Goal: Information Seeking & Learning: Learn about a topic

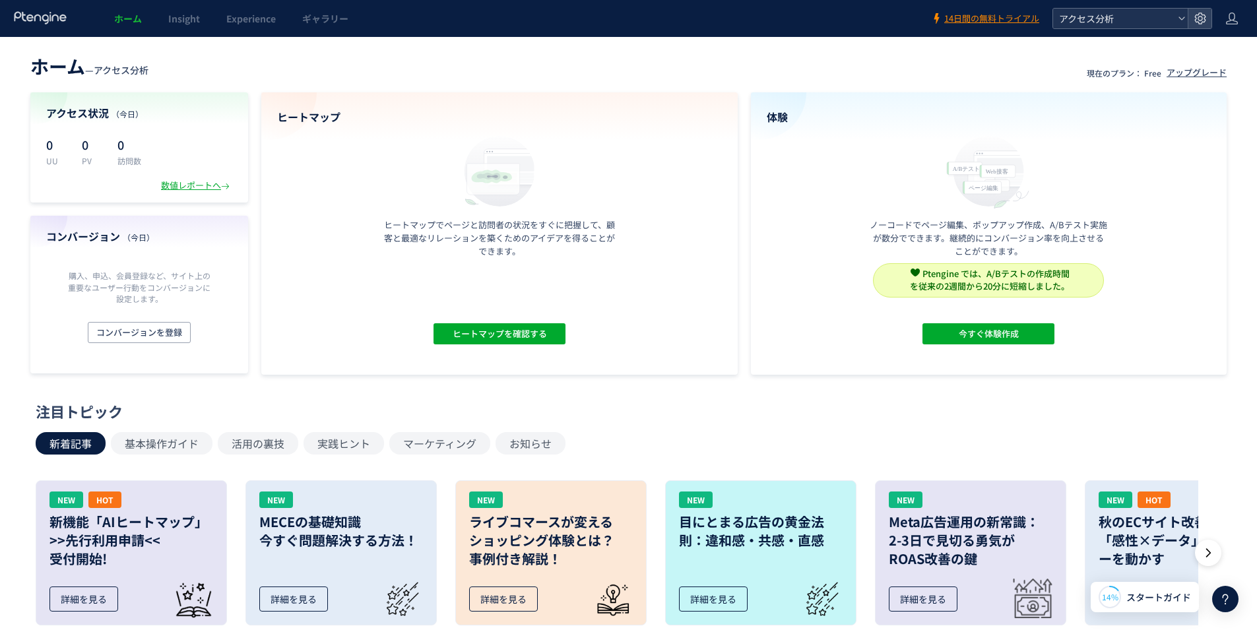
click at [1184, 22] on icon at bounding box center [1182, 19] width 8 height 8
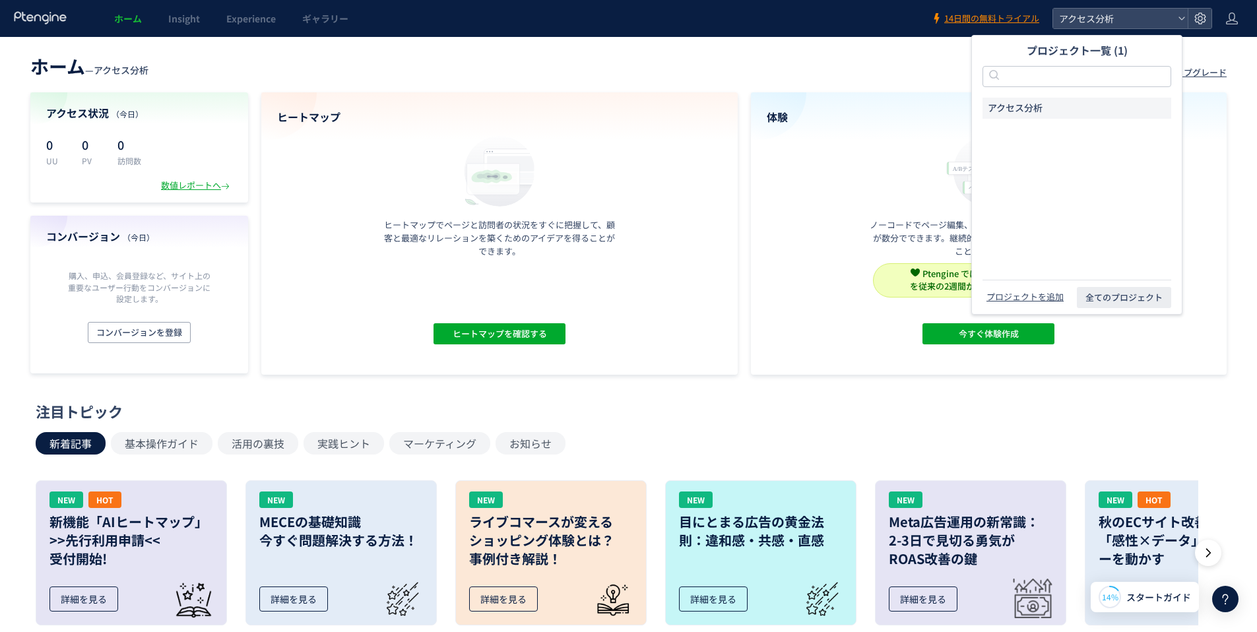
click at [1230, 110] on div "ホーム — アクセス分析 現在のプラン： Free アップグレード アクセス状況 （[DATE]） 0 UU 0 PV 0 訪問数 数値レポートへ コンバージ…" at bounding box center [628, 212] width 1257 height 325
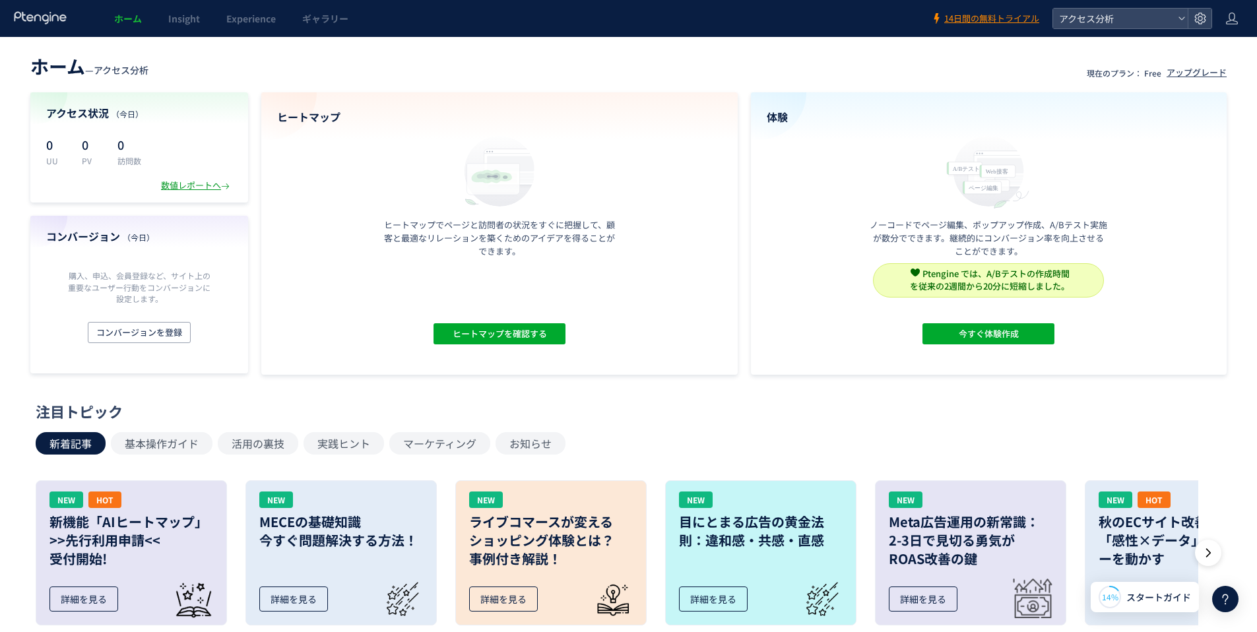
click at [185, 184] on div "数値レポートへ" at bounding box center [196, 185] width 71 height 13
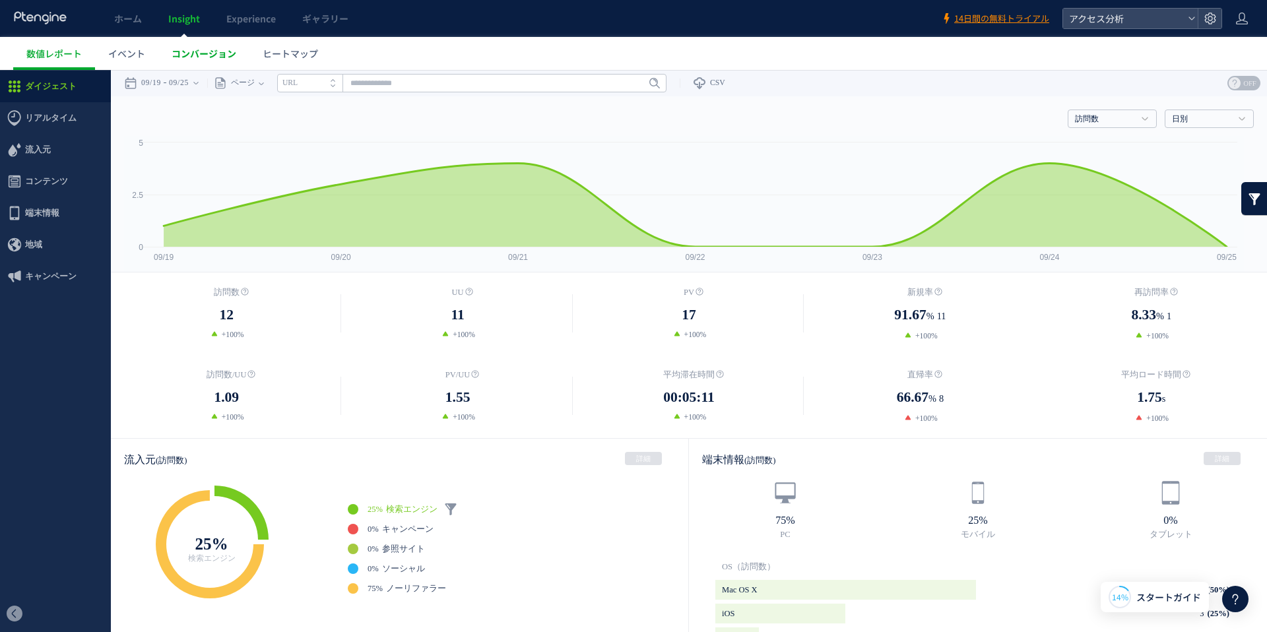
click at [196, 57] on span "コンバージョン" at bounding box center [204, 53] width 65 height 13
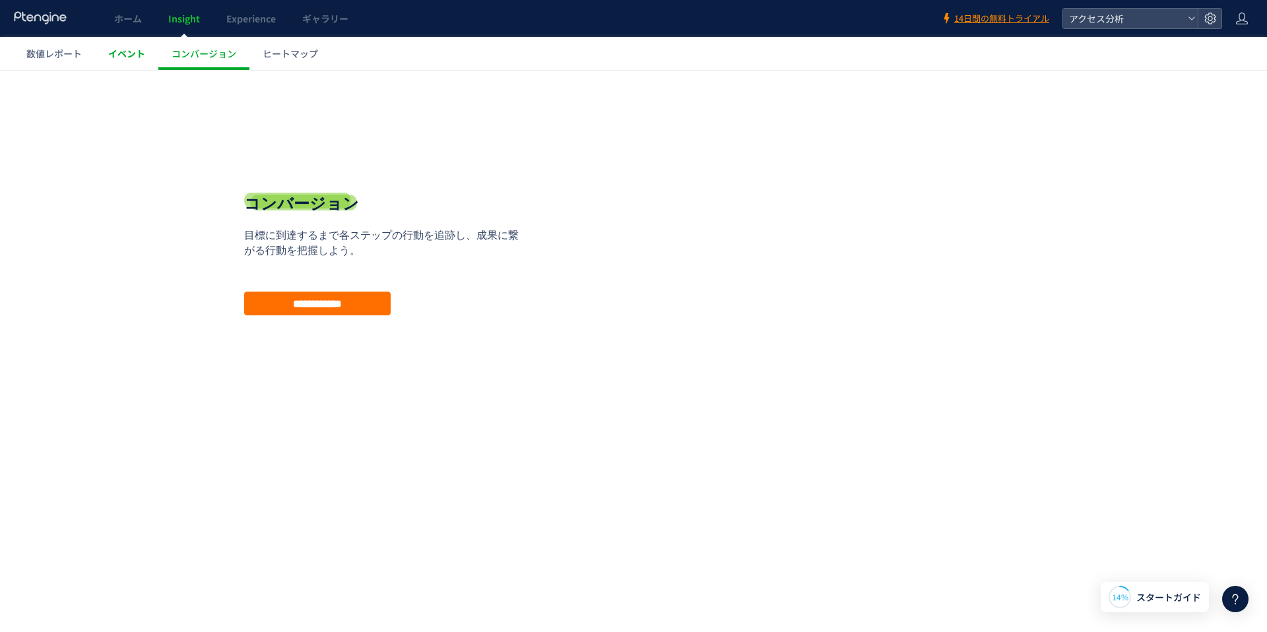
click at [132, 52] on span "イベント" at bounding box center [126, 53] width 37 height 13
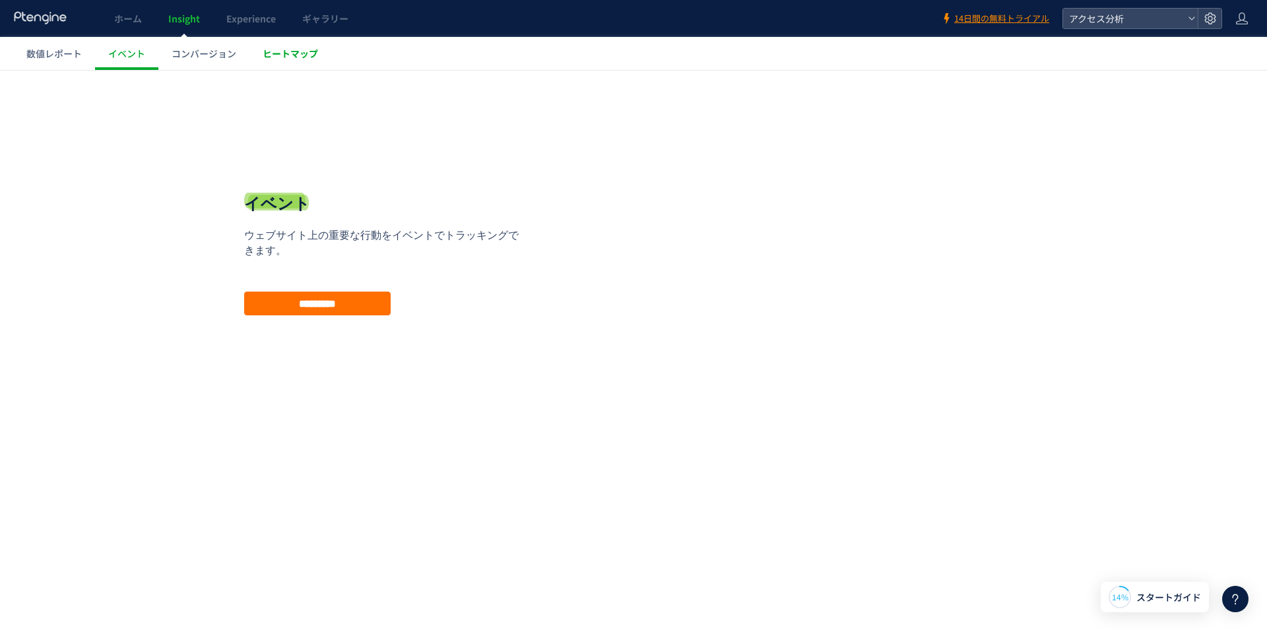
click at [265, 57] on span "ヒートマップ" at bounding box center [290, 53] width 55 height 13
click at [40, 55] on span "数値レポート" at bounding box center [53, 53] width 55 height 13
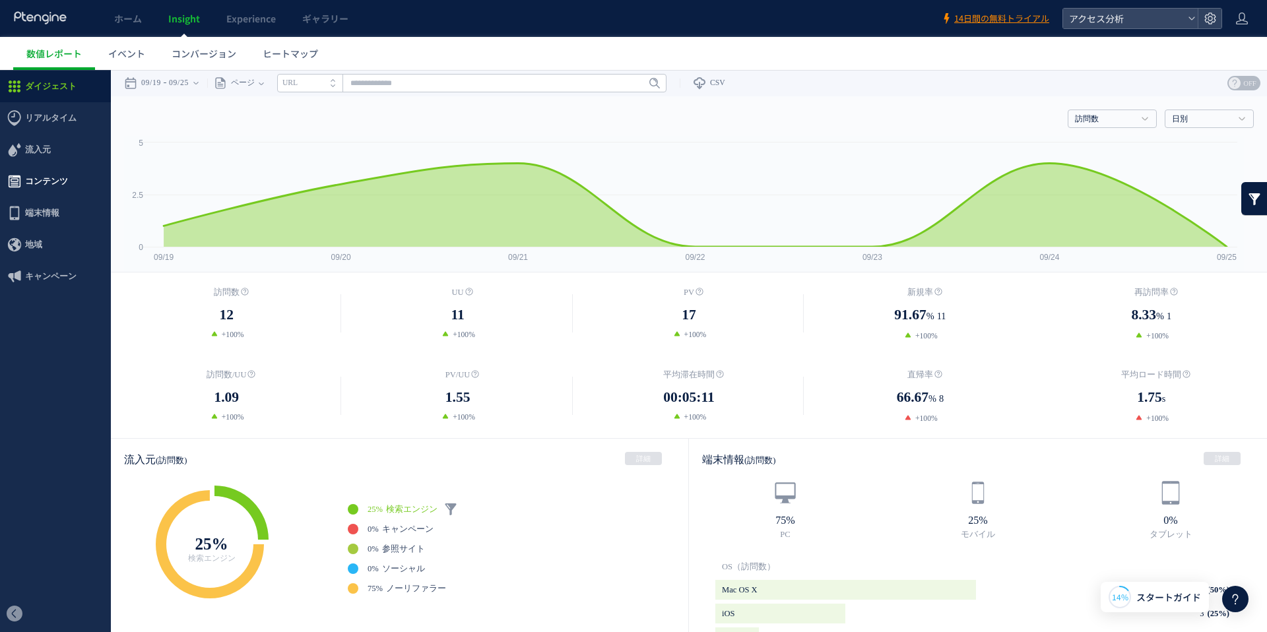
click at [38, 185] on span "コンテンツ" at bounding box center [46, 182] width 43 height 32
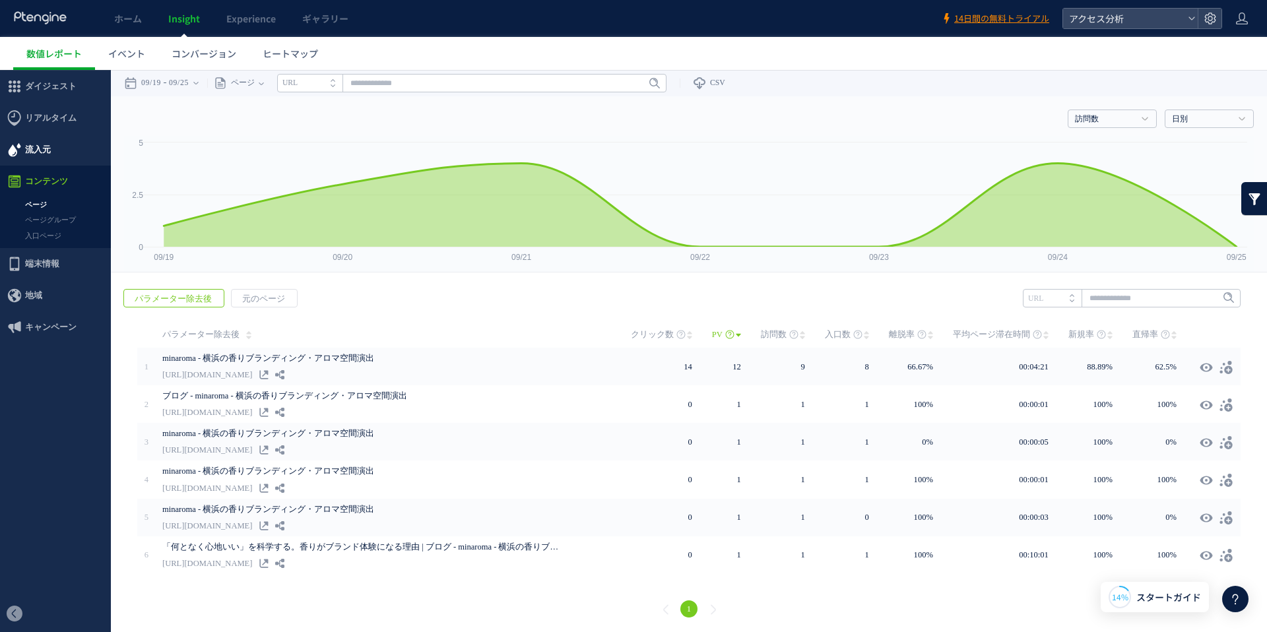
click at [48, 152] on span "流入元" at bounding box center [38, 150] width 26 height 32
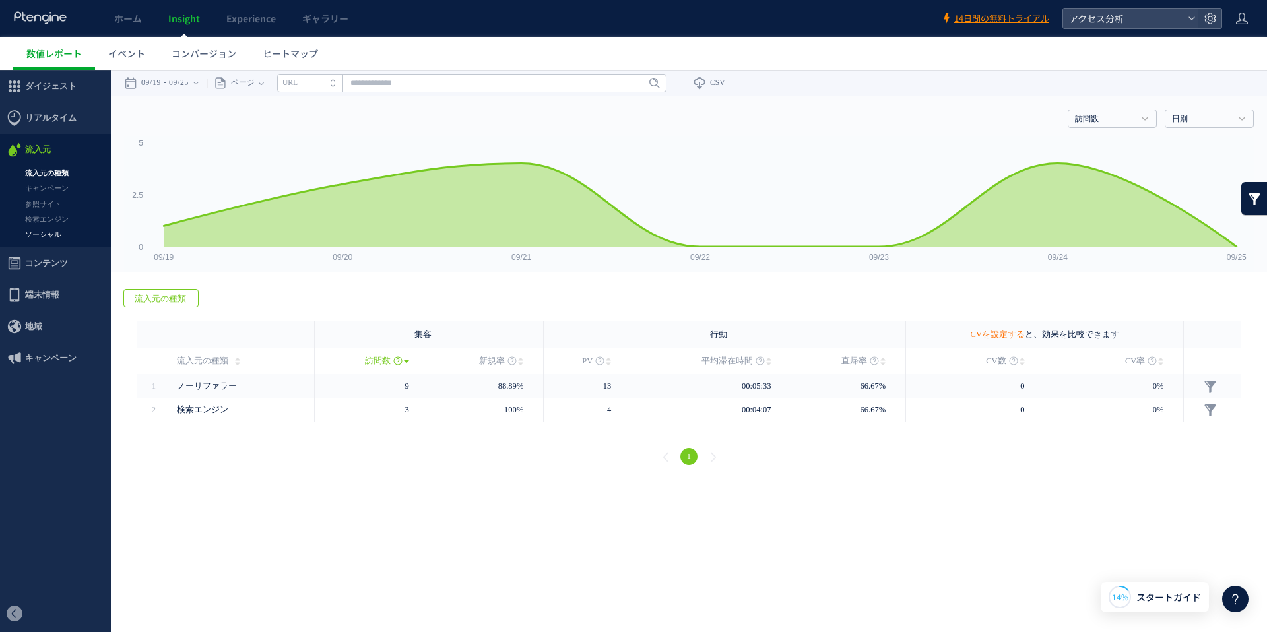
click at [57, 232] on link "ソーシャル" at bounding box center [55, 234] width 111 height 15
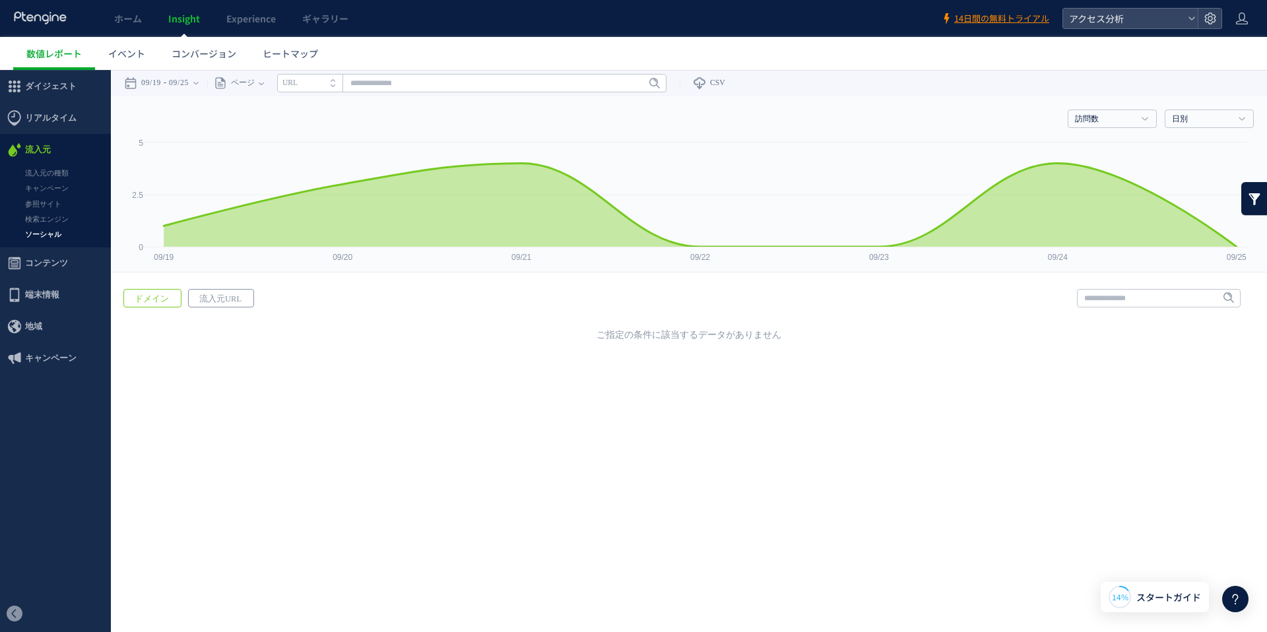
click at [218, 300] on span "流入元URL" at bounding box center [220, 299] width 63 height 18
click at [64, 222] on link "検索エンジン" at bounding box center [55, 219] width 111 height 15
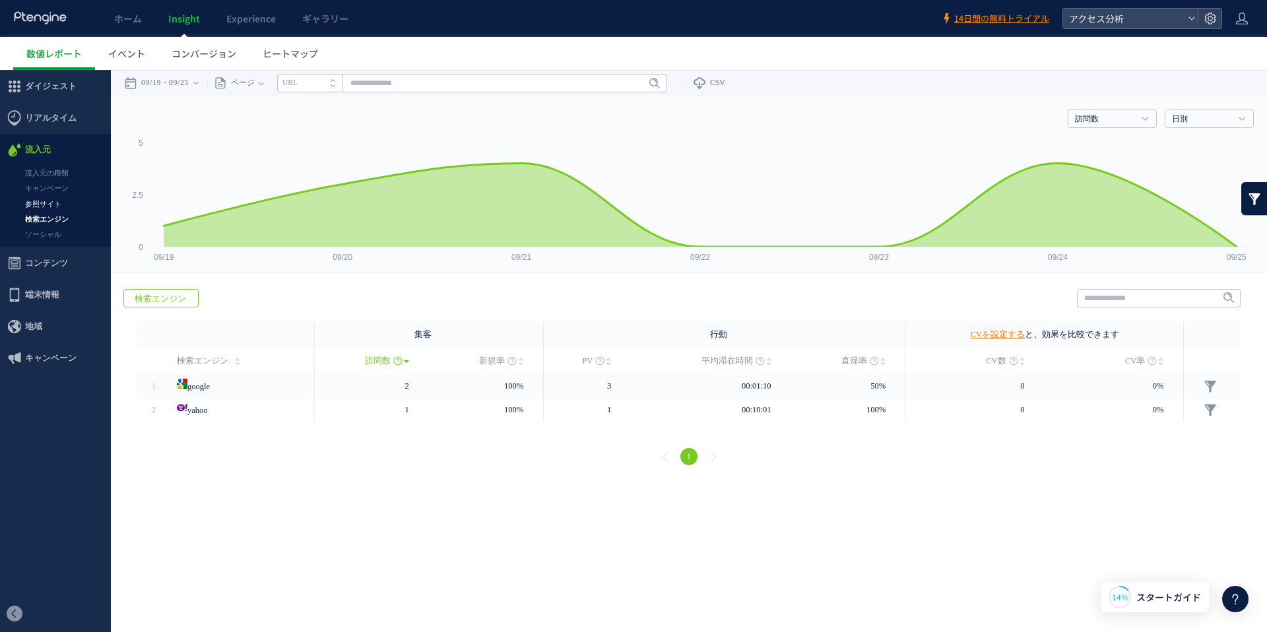
click at [53, 201] on link "参照サイト" at bounding box center [55, 204] width 111 height 15
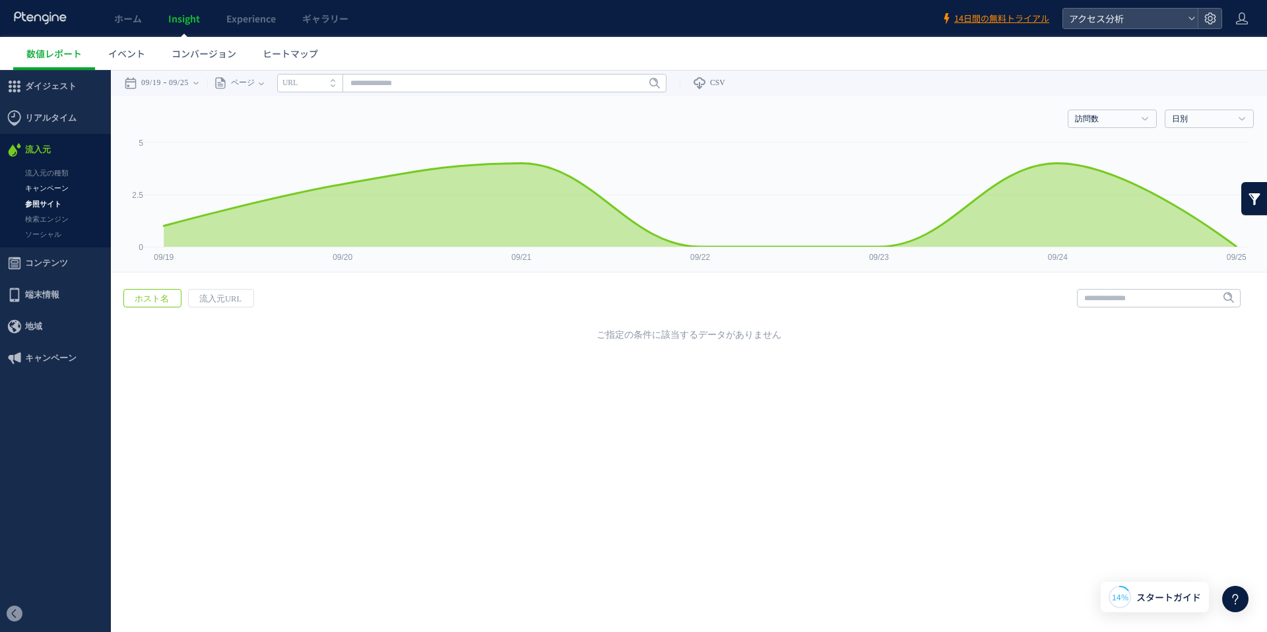
click at [56, 188] on link "キャンペーン" at bounding box center [55, 188] width 111 height 15
click at [59, 173] on link "流入元の種類" at bounding box center [55, 173] width 111 height 15
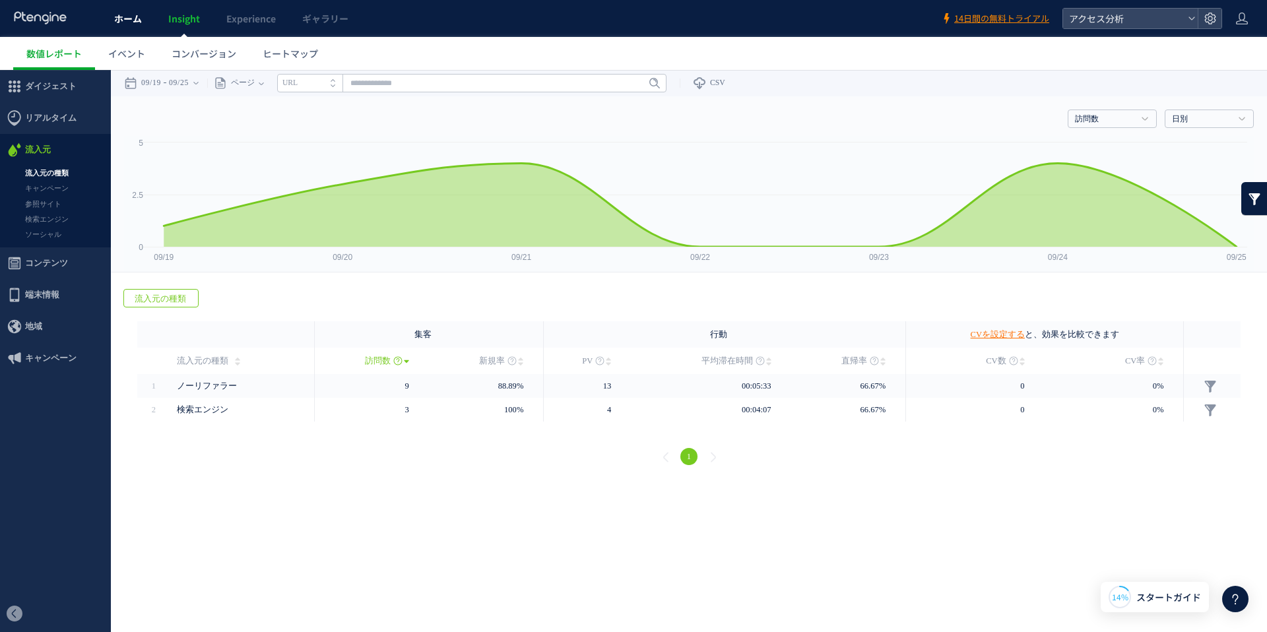
click at [139, 20] on span "ホーム" at bounding box center [128, 18] width 28 height 13
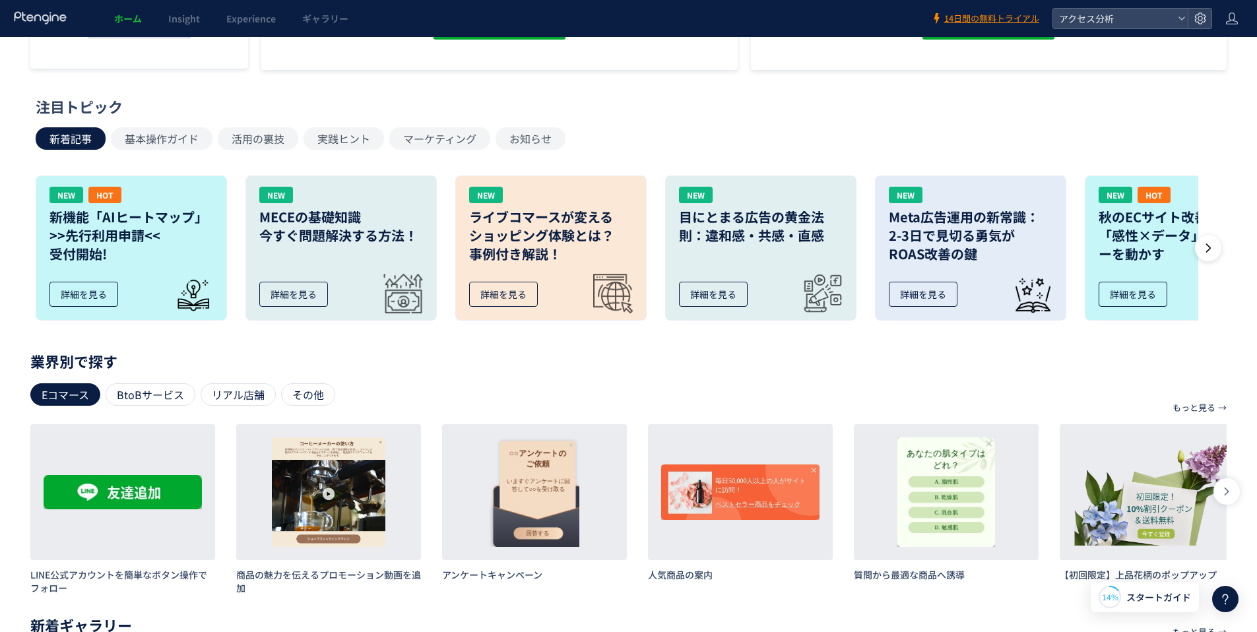
scroll to position [308, 0]
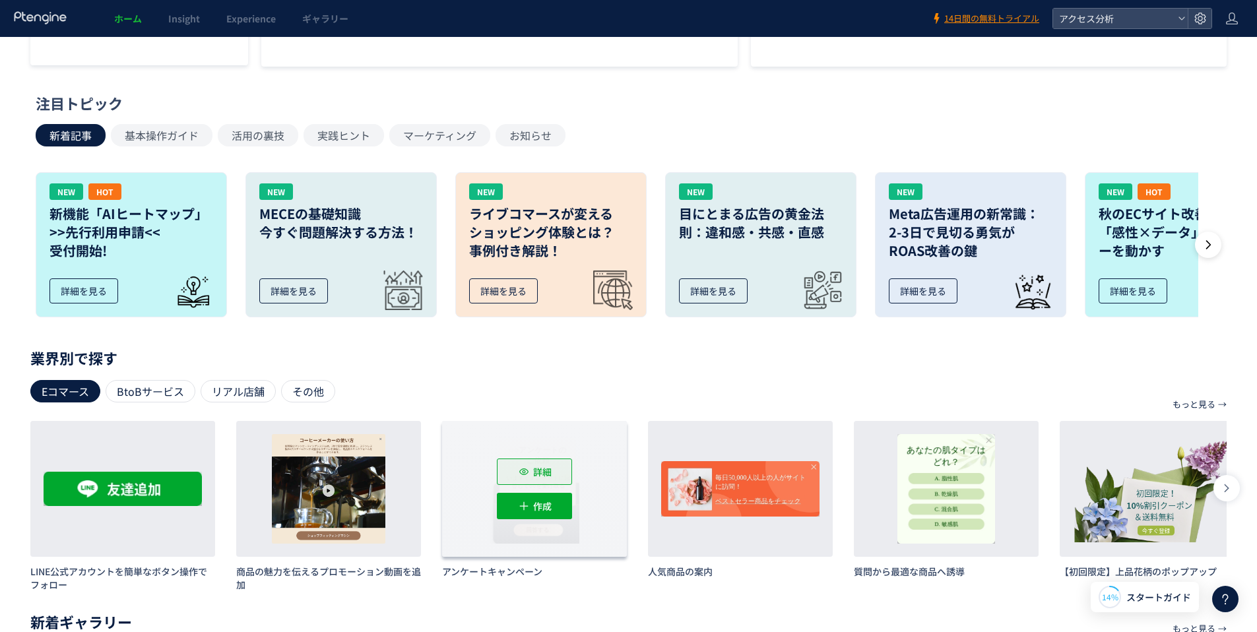
click at [544, 470] on span "詳細" at bounding box center [542, 472] width 18 height 26
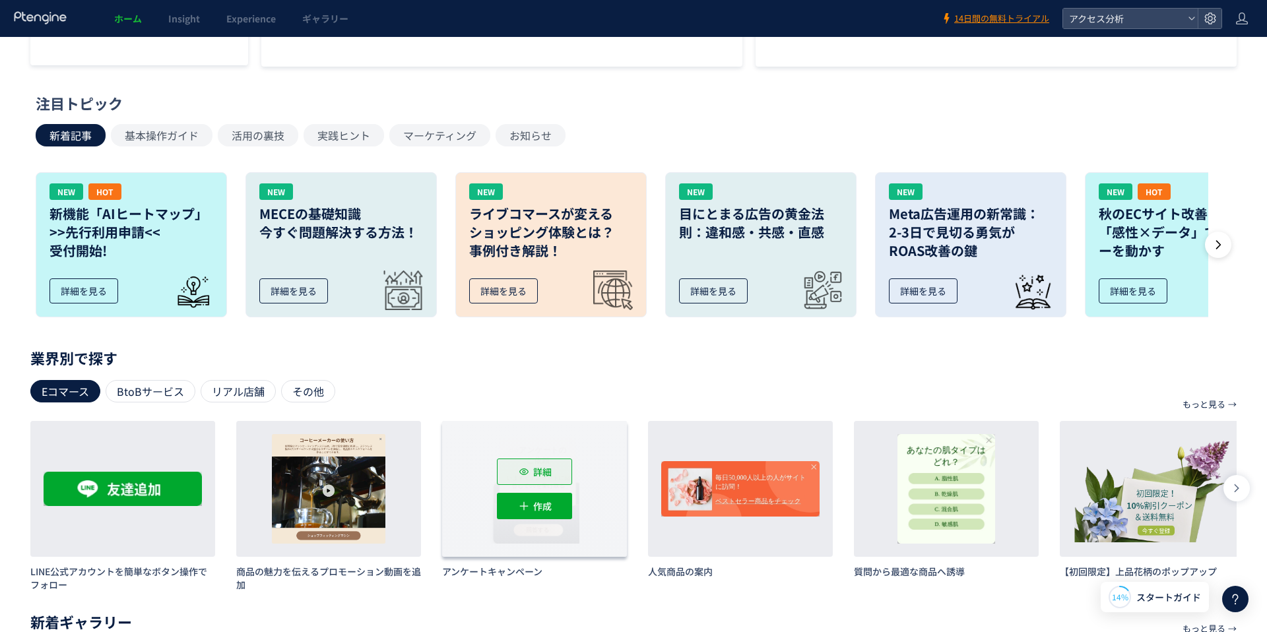
click at [544, 470] on span "詳細" at bounding box center [542, 472] width 18 height 26
click at [554, 506] on button "作成" at bounding box center [534, 506] width 75 height 26
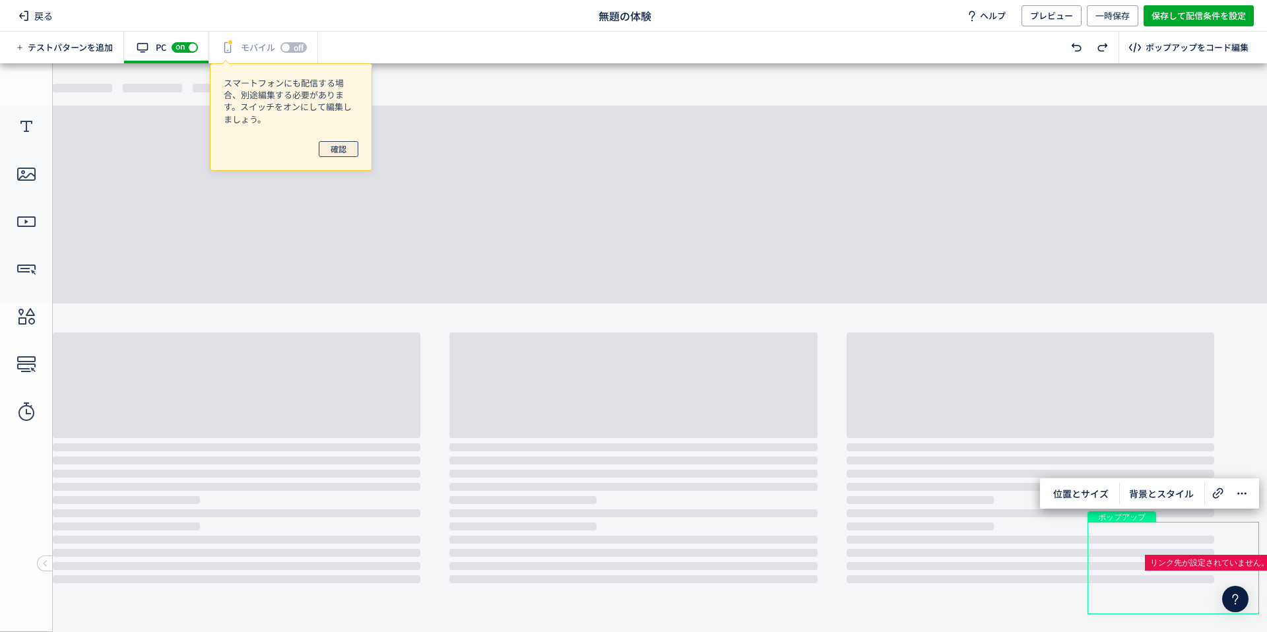
click at [342, 148] on span "確認" at bounding box center [339, 149] width 16 height 16
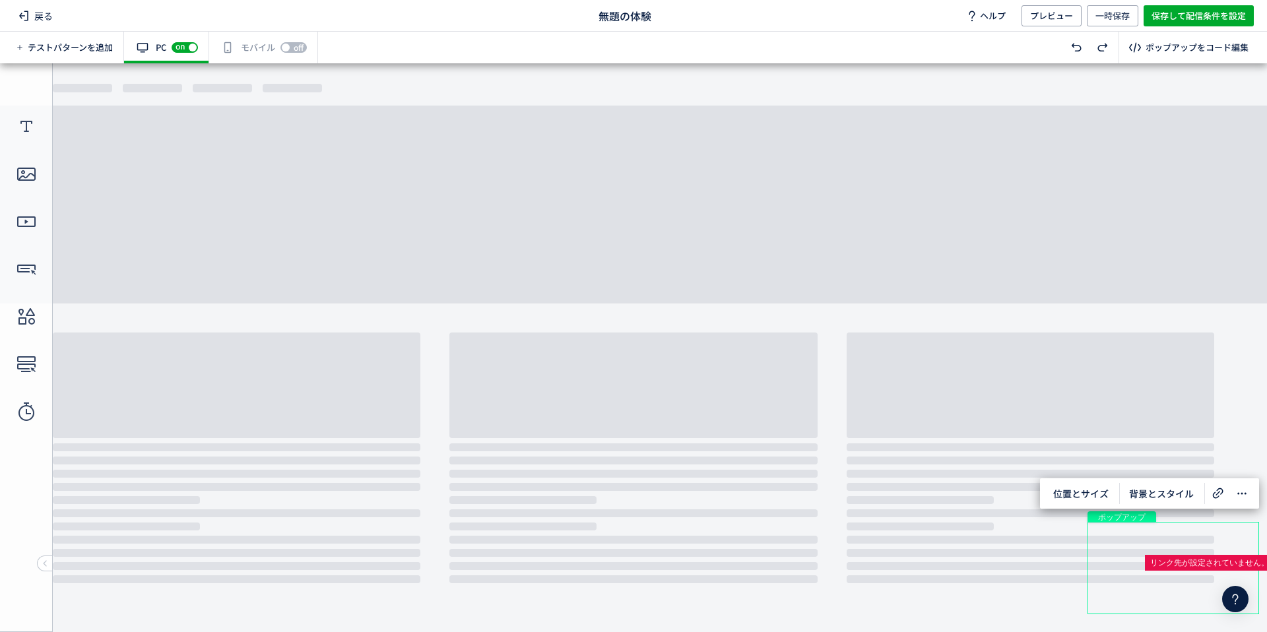
click at [590, 383] on body "undefined ポップアップ undefined ポップアップ クローズボタン 画像 テキスト テキスト 画像 テキスト" at bounding box center [633, 342] width 1267 height 559
click at [410, 350] on body "undefined ポップアップ undefined ポップアップ クローズボタン 画像 テキスト テキスト 画像 テキスト" at bounding box center [633, 342] width 1267 height 559
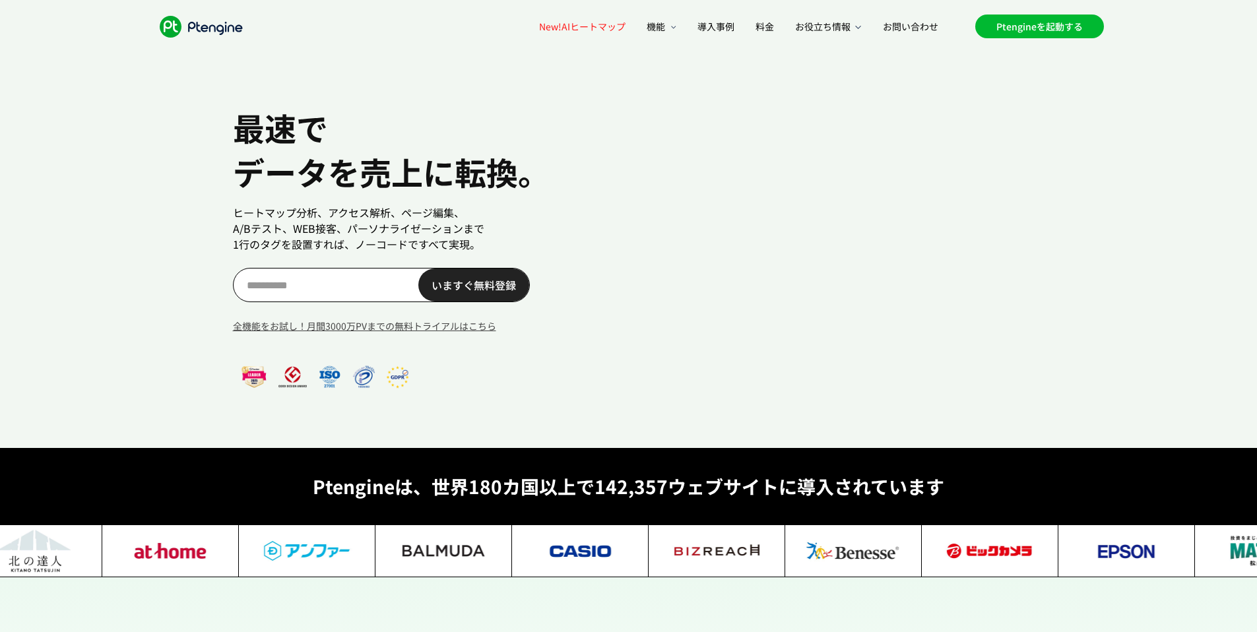
scroll to position [0, 38]
click at [1027, 28] on link "Ptengineを起動する" at bounding box center [1039, 27] width 129 height 24
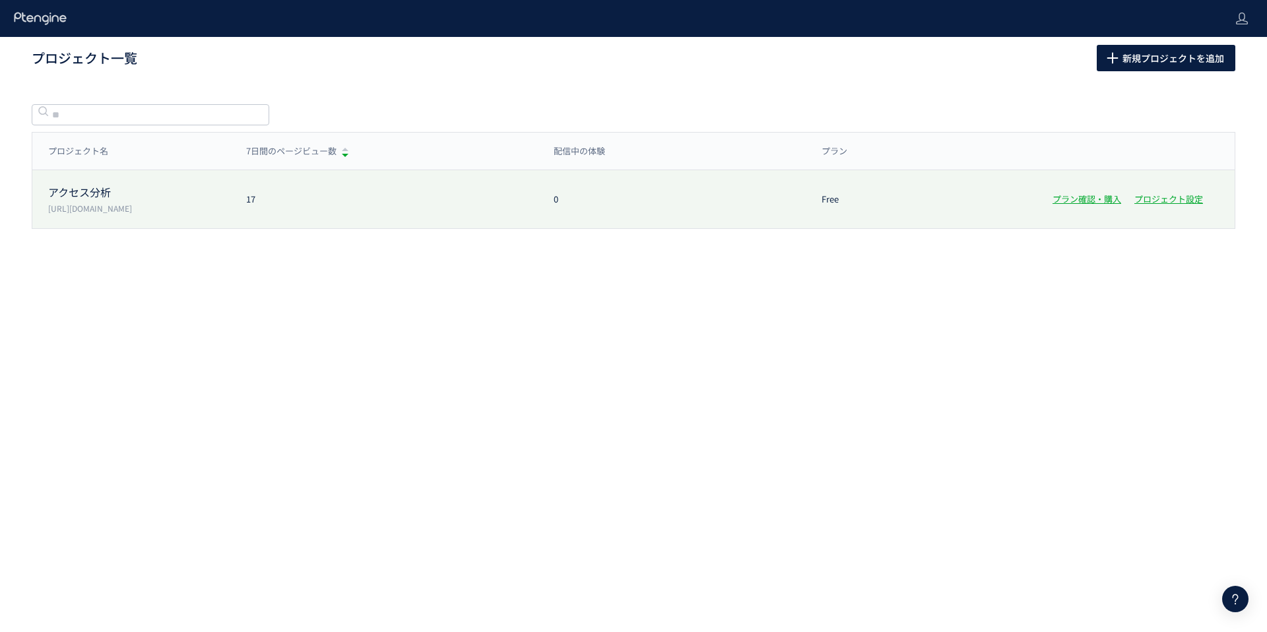
click at [91, 194] on p "アクセス分析" at bounding box center [139, 192] width 182 height 15
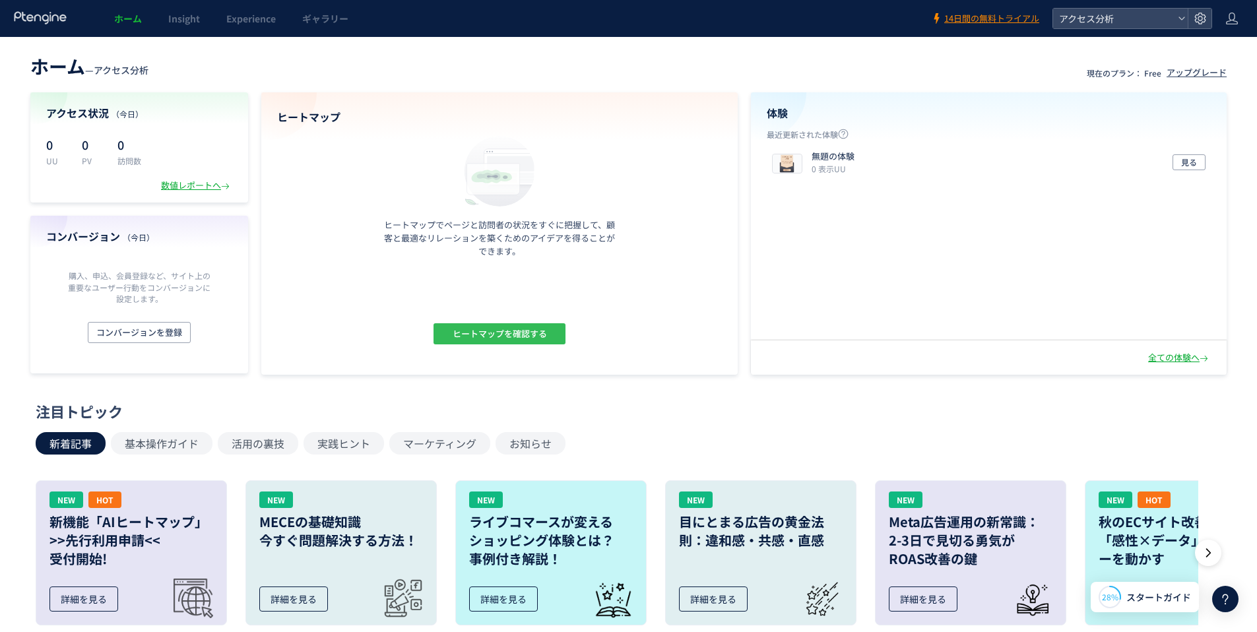
click at [513, 334] on span "ヒートマップを確認する" at bounding box center [499, 333] width 94 height 21
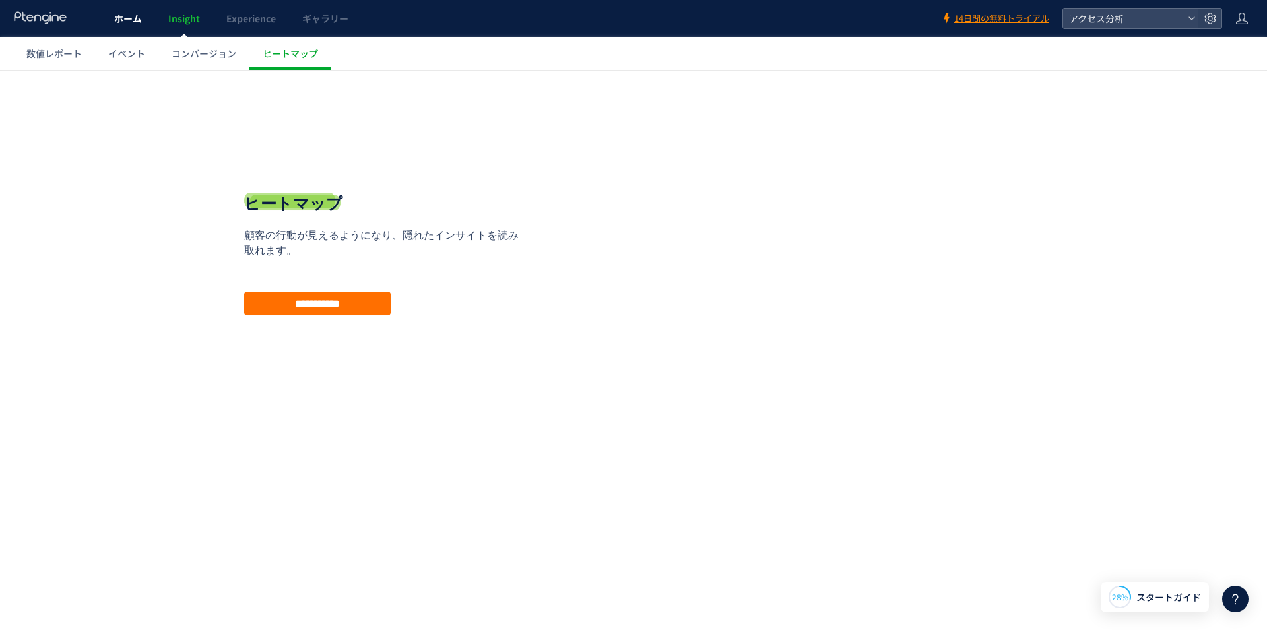
click at [129, 21] on span "ホーム" at bounding box center [128, 18] width 28 height 13
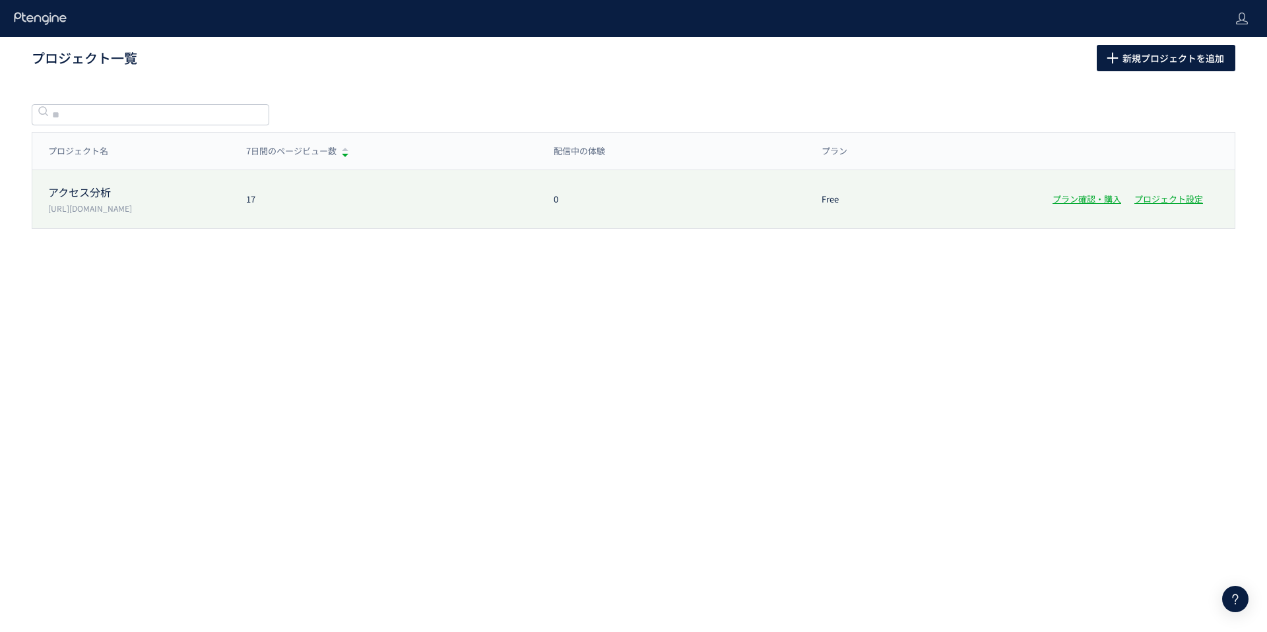
click at [94, 201] on div "アクセス分析 https://minaroma.net/" at bounding box center [131, 199] width 198 height 29
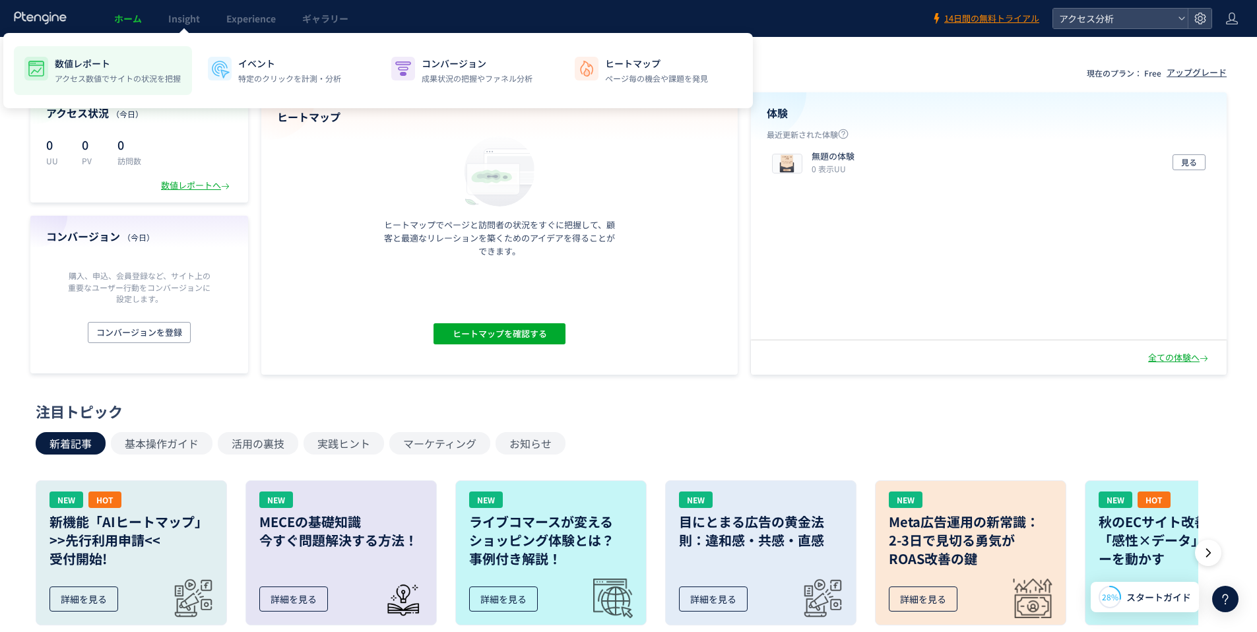
click at [167, 71] on div "数値レポート アクセス数値でサイトの状況を把握" at bounding box center [118, 71] width 126 height 28
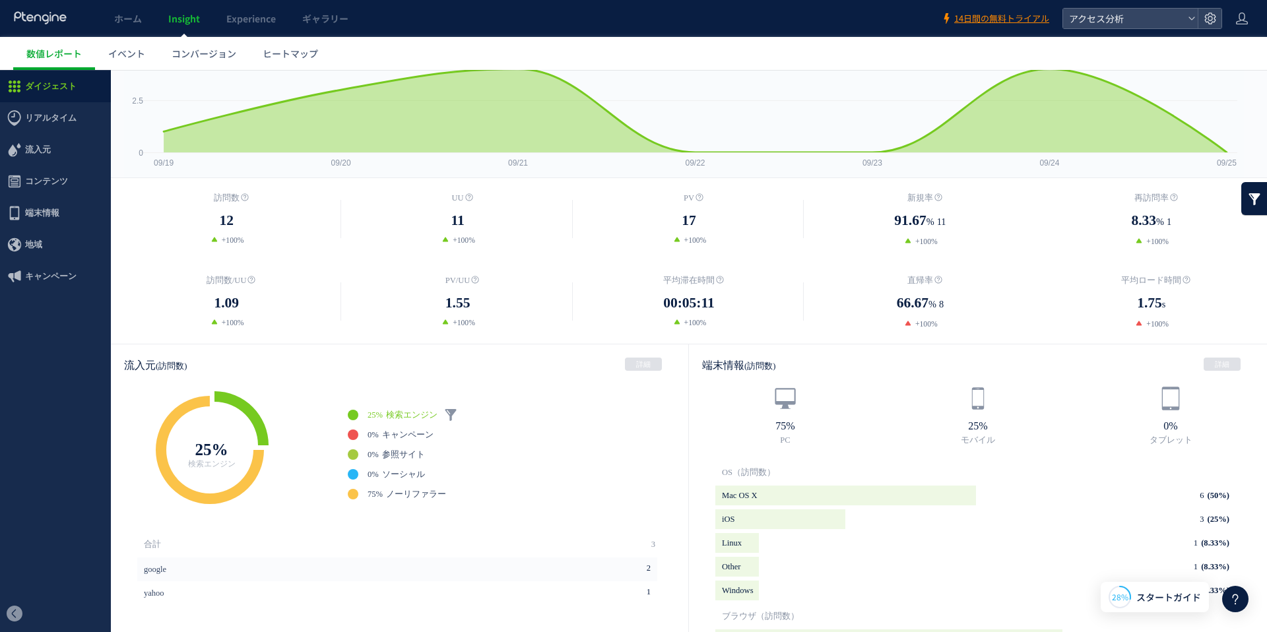
scroll to position [96, 0]
click at [407, 410] on span "検索エンジン" at bounding box center [411, 413] width 51 height 9
click at [416, 411] on span "検索エンジン" at bounding box center [411, 413] width 51 height 9
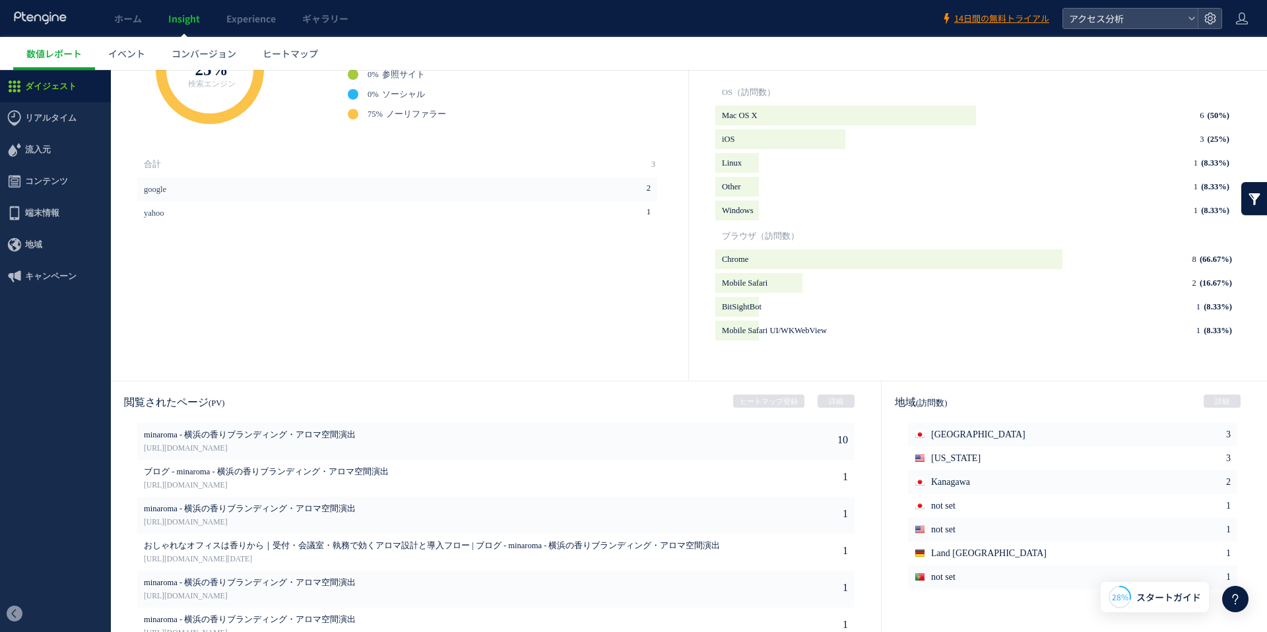
scroll to position [473, 0]
click at [1162, 594] on span "スタートガイド" at bounding box center [1168, 597] width 65 height 14
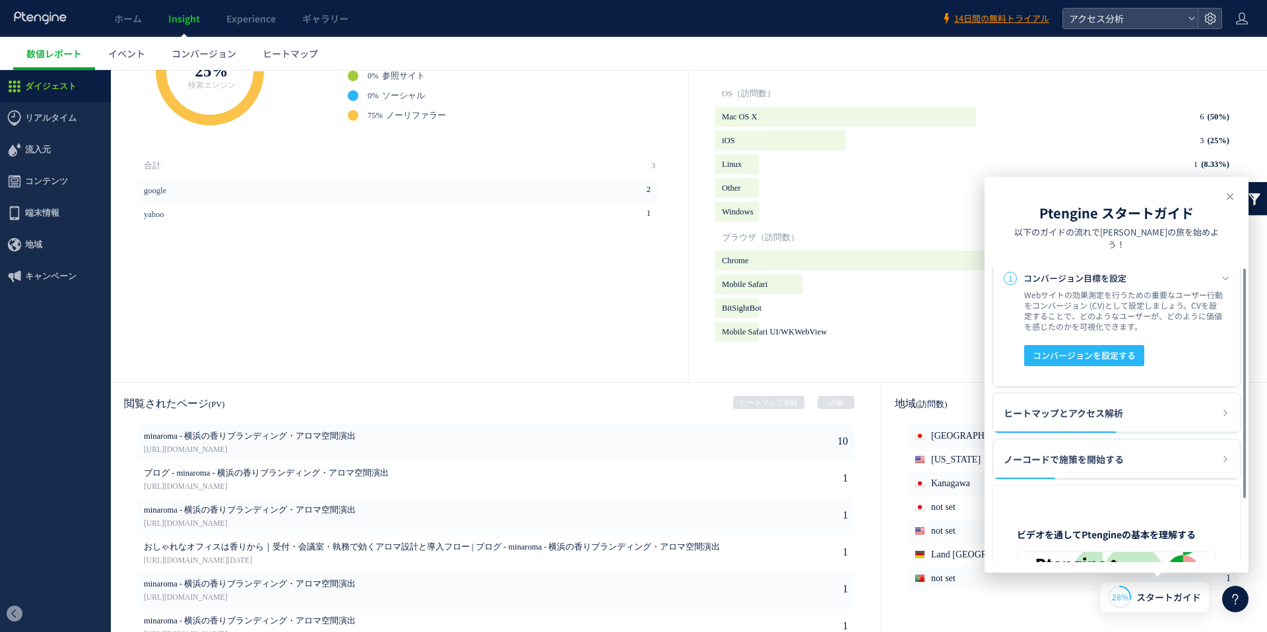
scroll to position [0, 0]
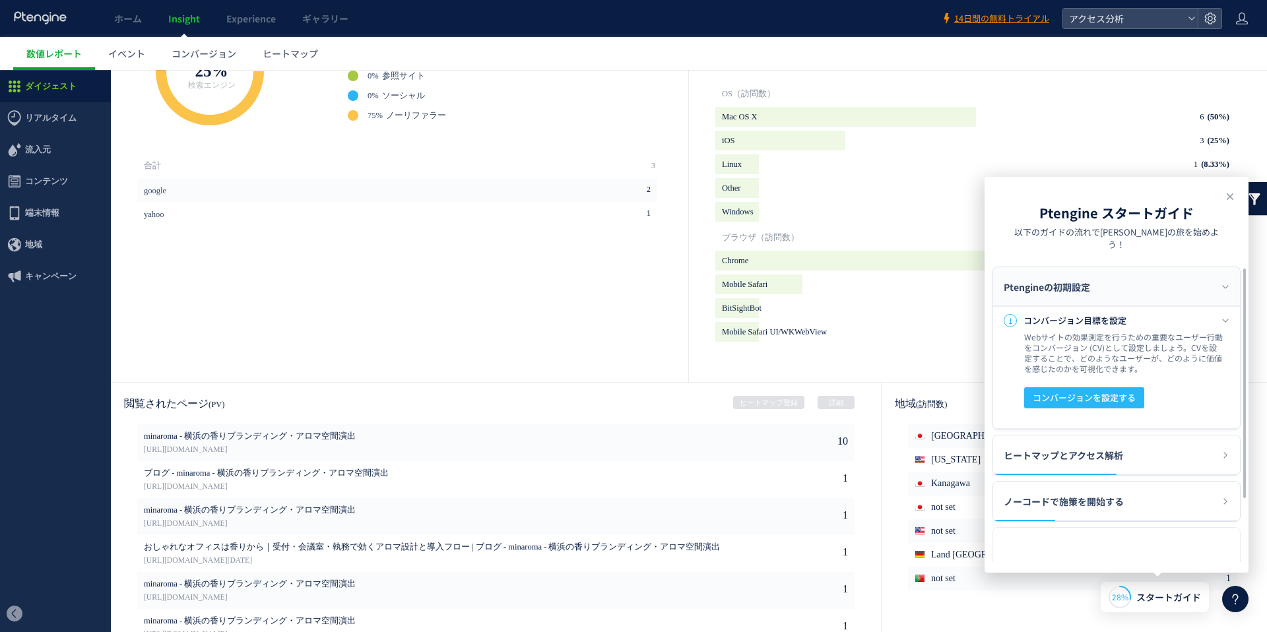
drag, startPoint x: 1244, startPoint y: 466, endPoint x: 1228, endPoint y: 366, distance: 101.5
click at [1240, 438] on div at bounding box center [1244, 384] width 8 height 230
click at [1226, 199] on use at bounding box center [1229, 196] width 7 height 7
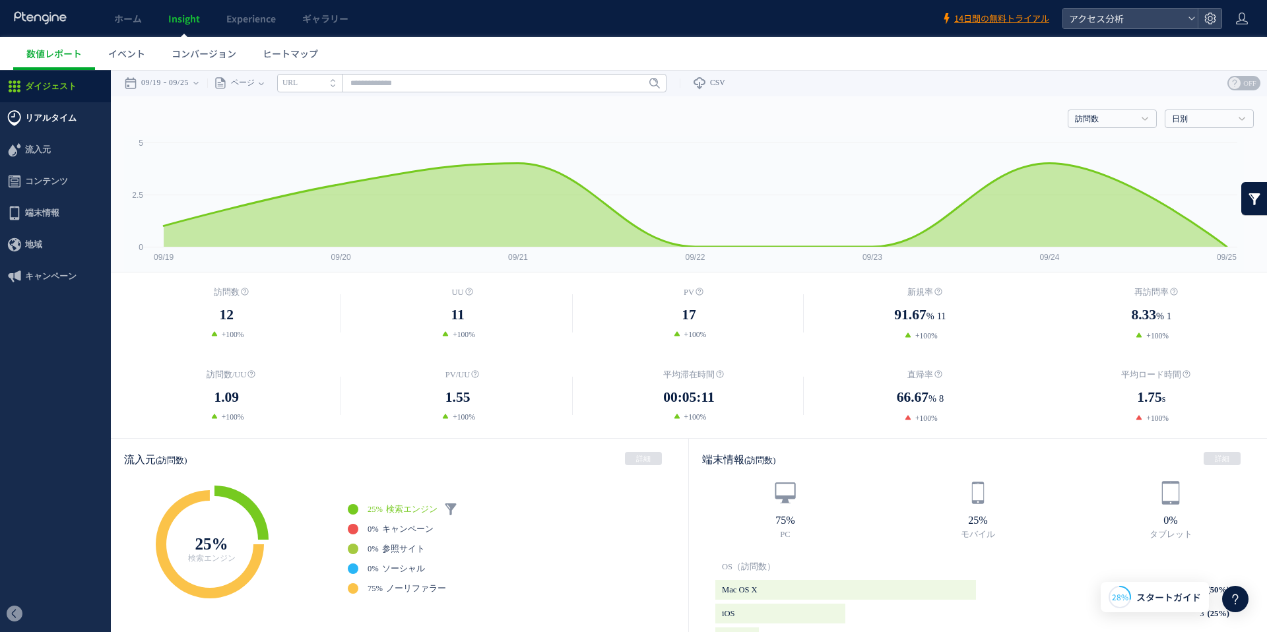
click at [38, 110] on span "リアルタイム" at bounding box center [50, 118] width 51 height 32
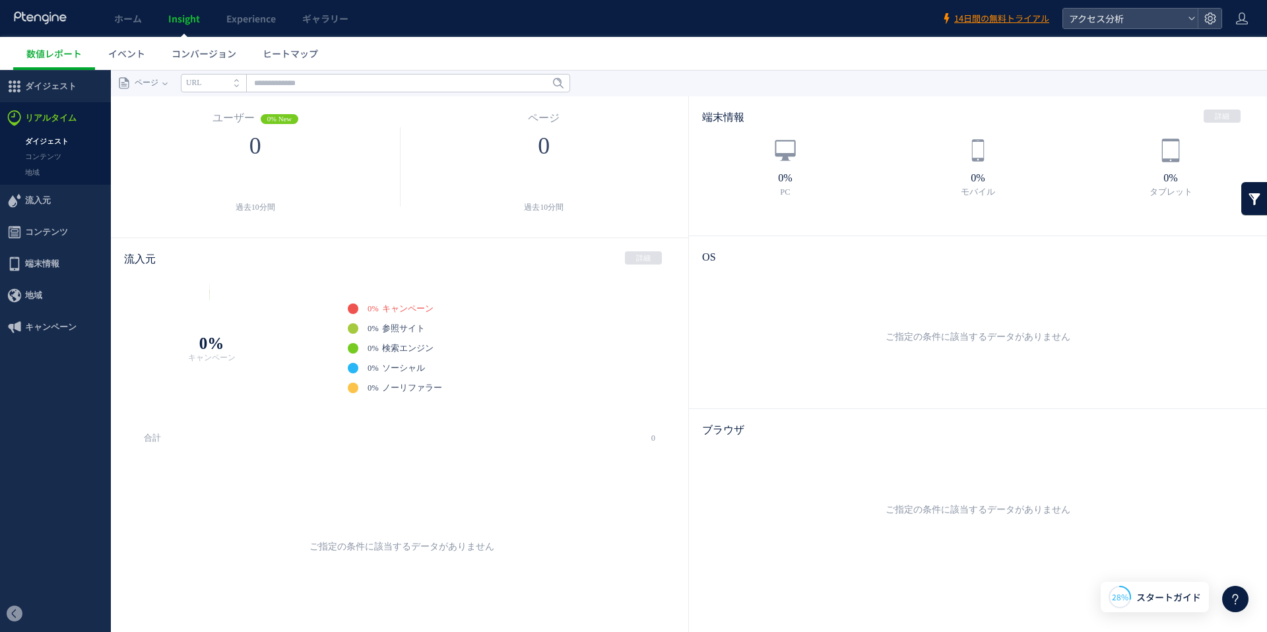
click at [53, 138] on link "ダイジェスト" at bounding box center [55, 141] width 111 height 15
click at [51, 156] on link "コンテンツ" at bounding box center [55, 156] width 111 height 15
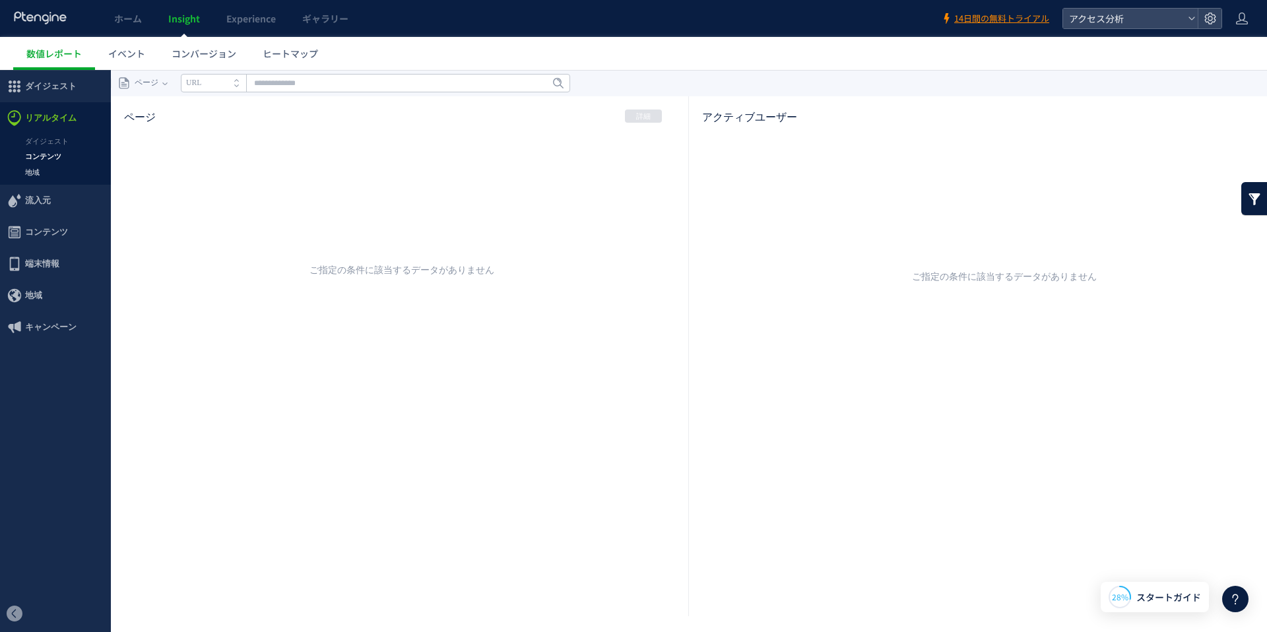
click at [34, 174] on link "地域" at bounding box center [55, 172] width 111 height 15
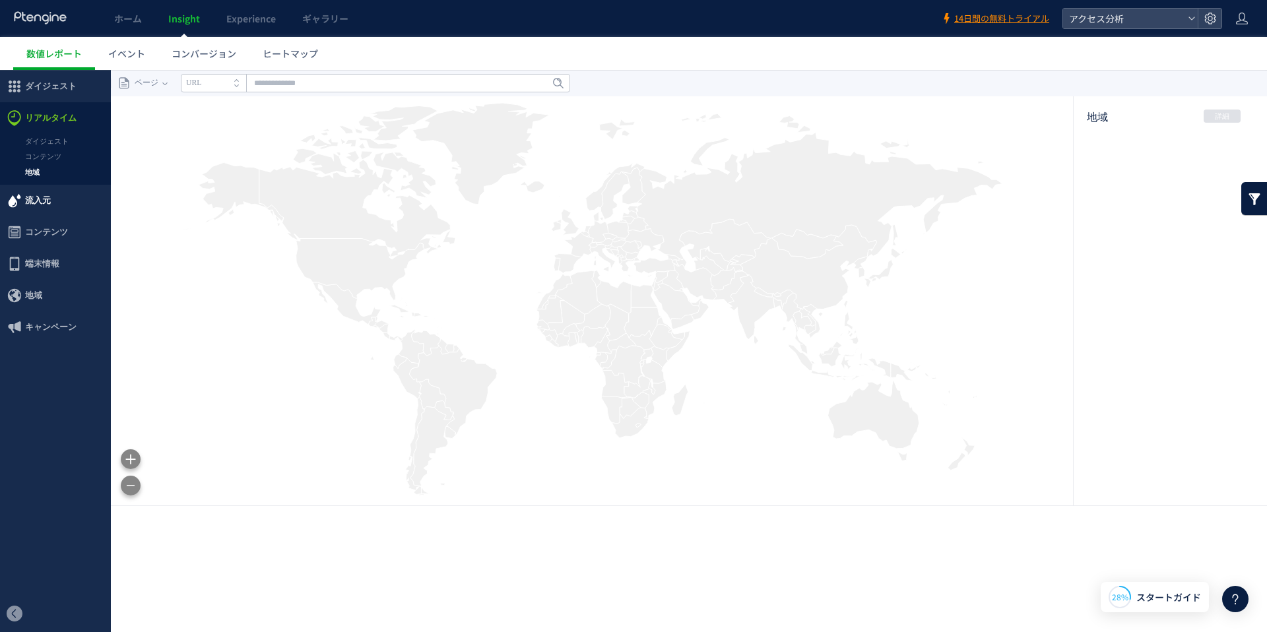
click at [34, 203] on span "流入元" at bounding box center [38, 201] width 26 height 32
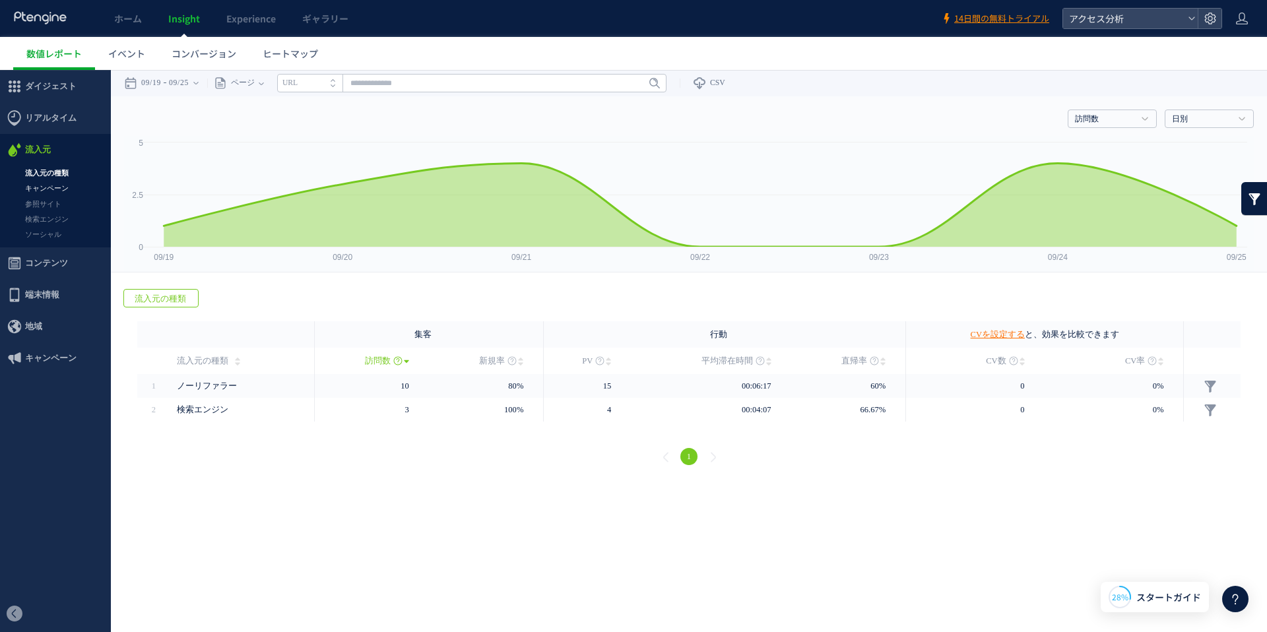
click at [58, 187] on link "キャンペーン" at bounding box center [55, 188] width 111 height 15
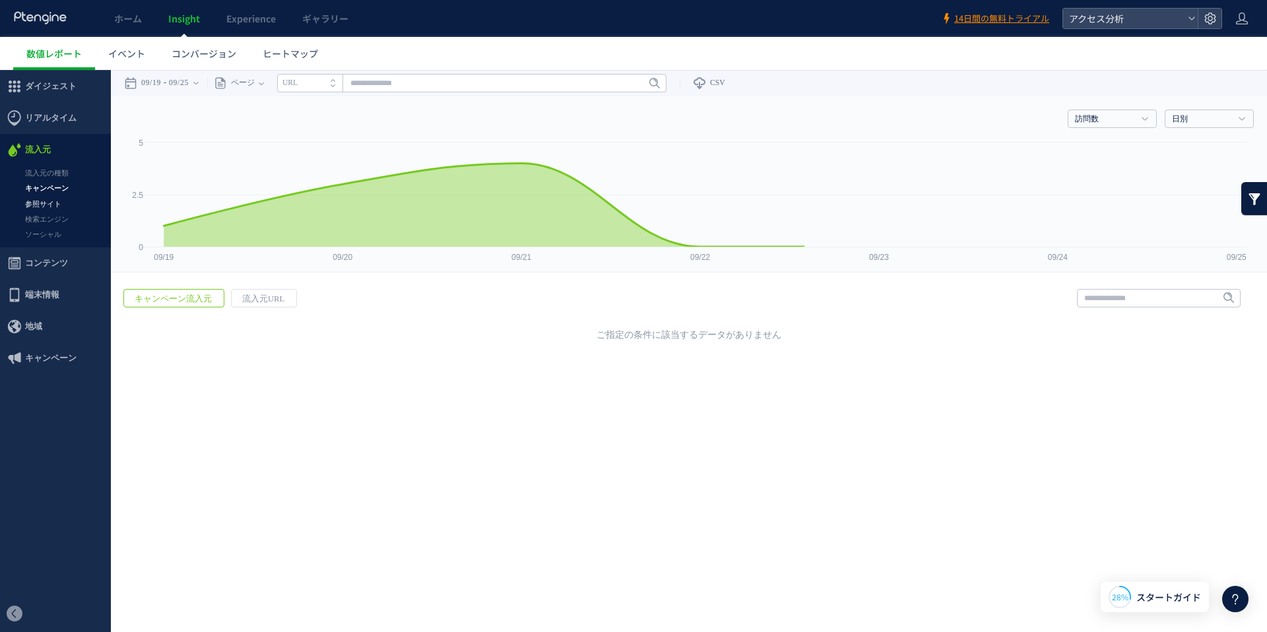
click at [51, 202] on link "参照サイト" at bounding box center [55, 204] width 111 height 15
